Goal: Task Accomplishment & Management: Manage account settings

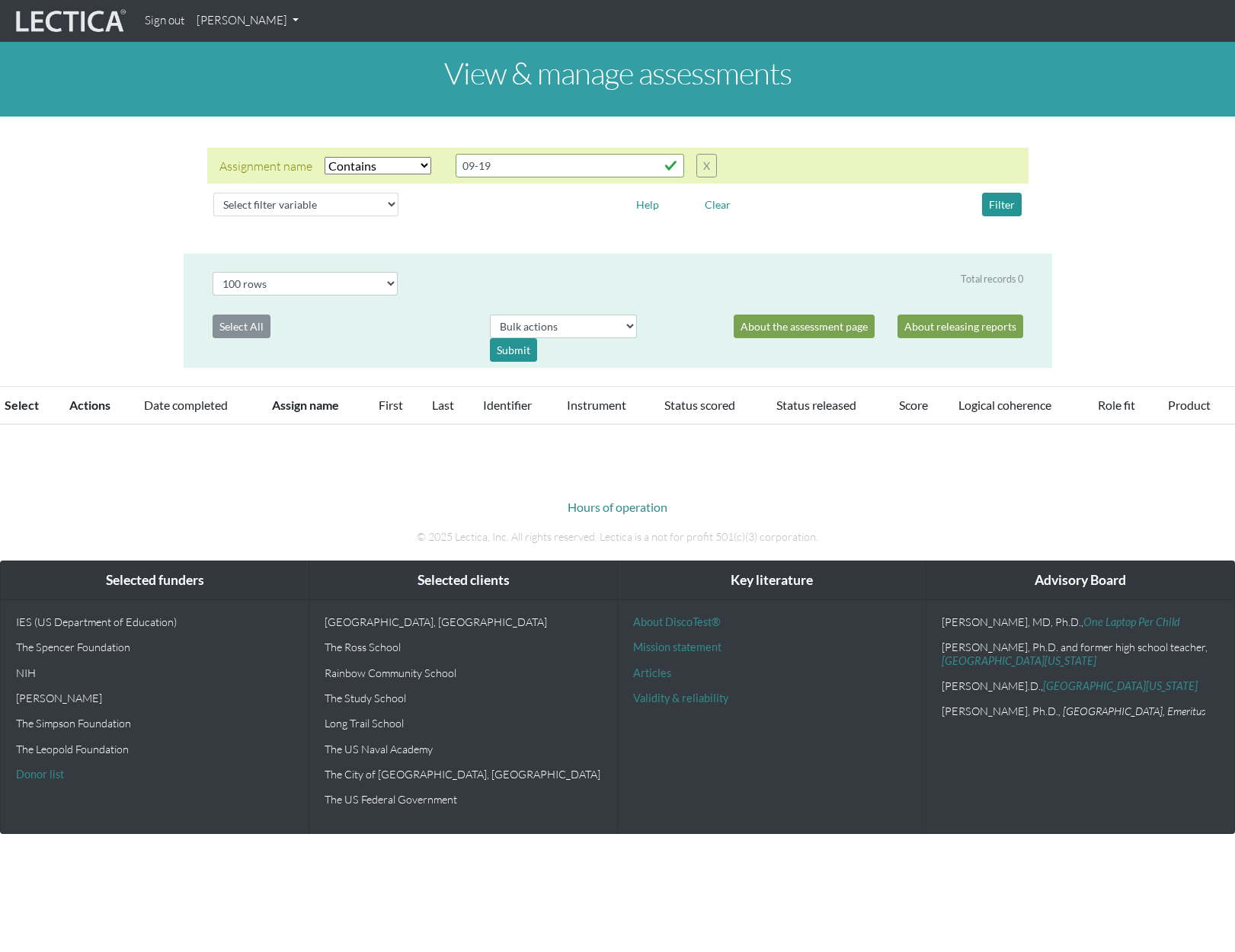
select select "icontains"
select select "100"
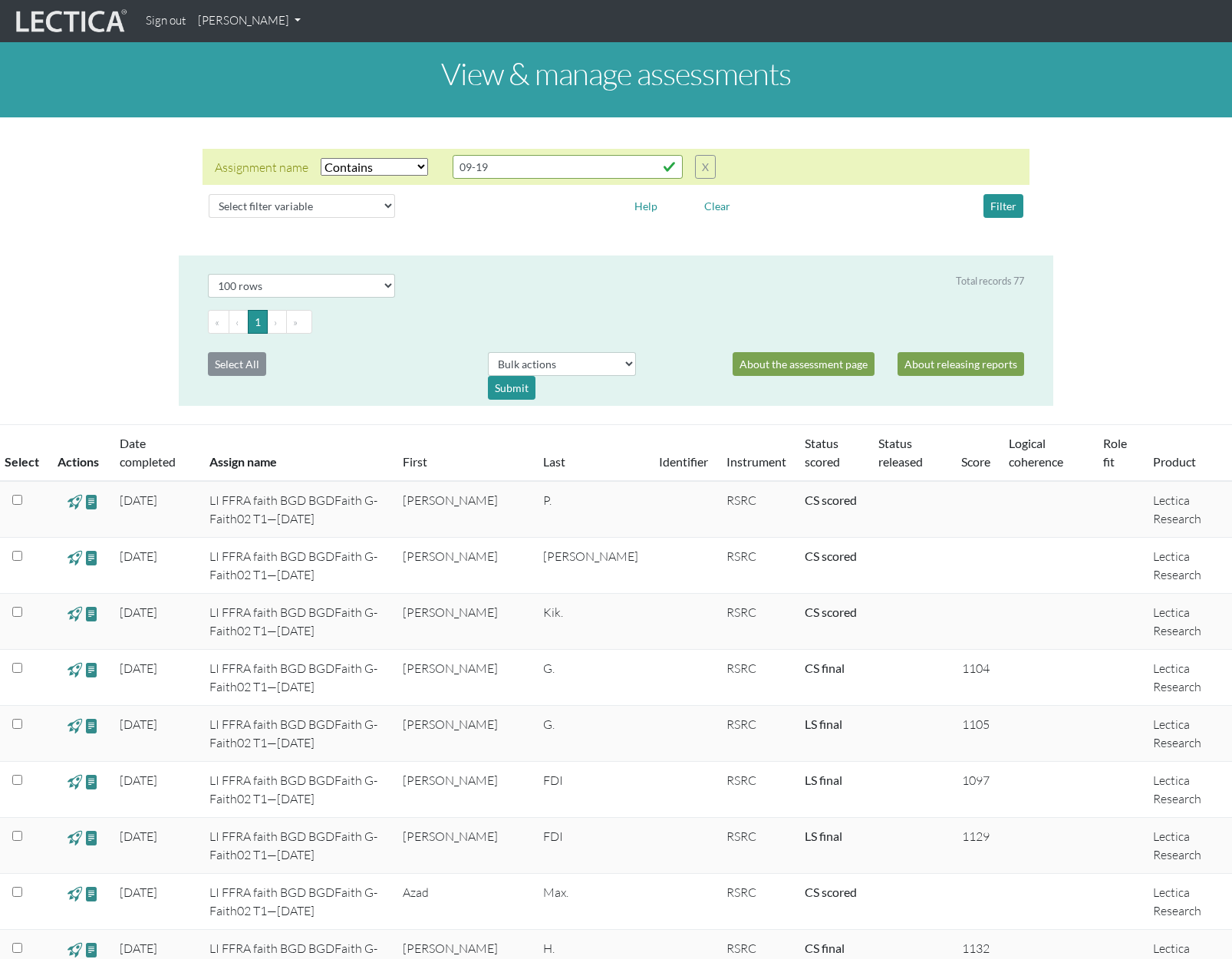
click at [297, 28] on link "[PERSON_NAME]" at bounding box center [249, 20] width 115 height 30
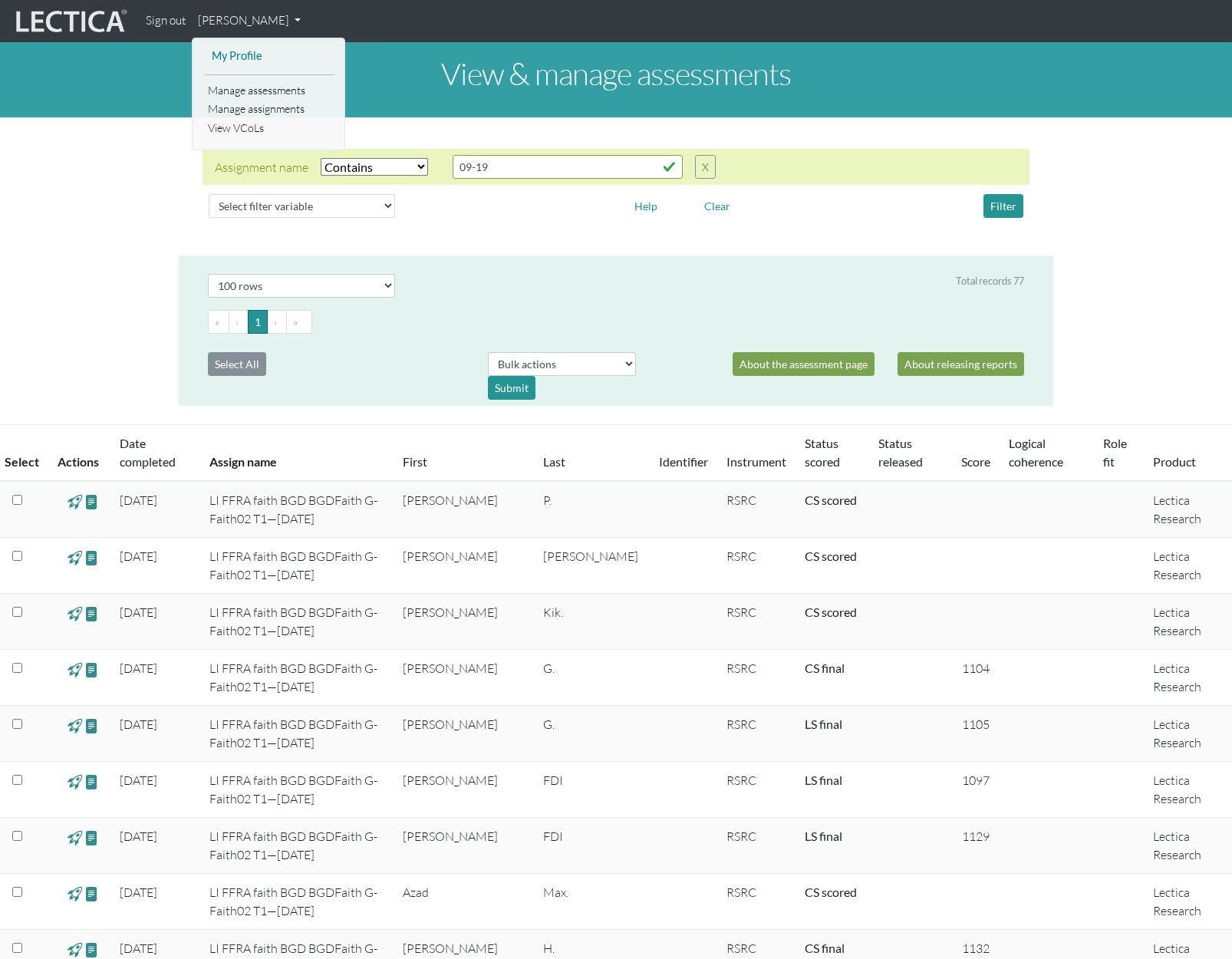
click at [244, 57] on link "My Profile" at bounding box center [269, 57] width 123 height 19
